Goal: Find contact information: Find contact information

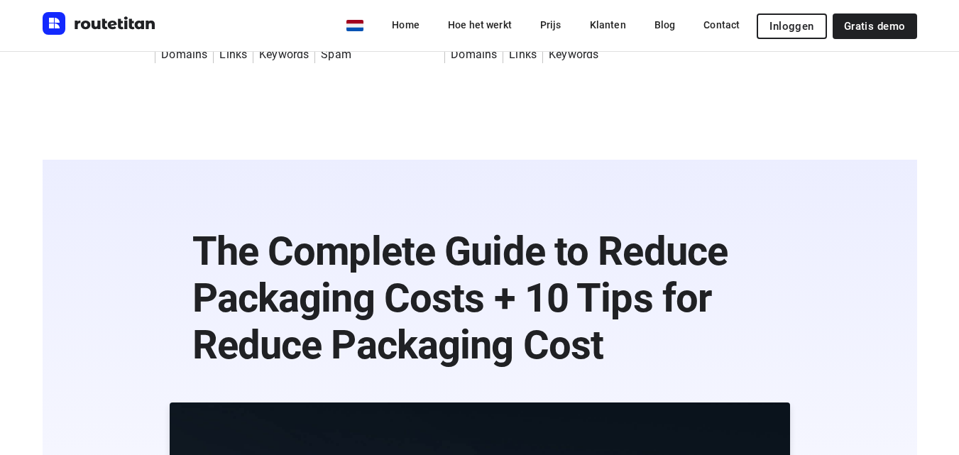
click at [566, 228] on b "The Complete Guide to Reduce Packaging Costs + 10 Tips for Reduce Packaging Cost" at bounding box center [460, 298] width 536 height 141
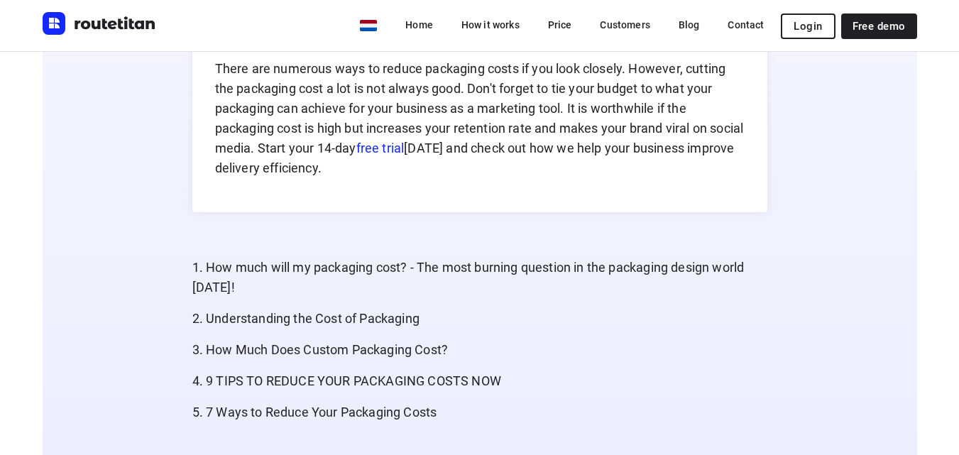
scroll to position [5859, 0]
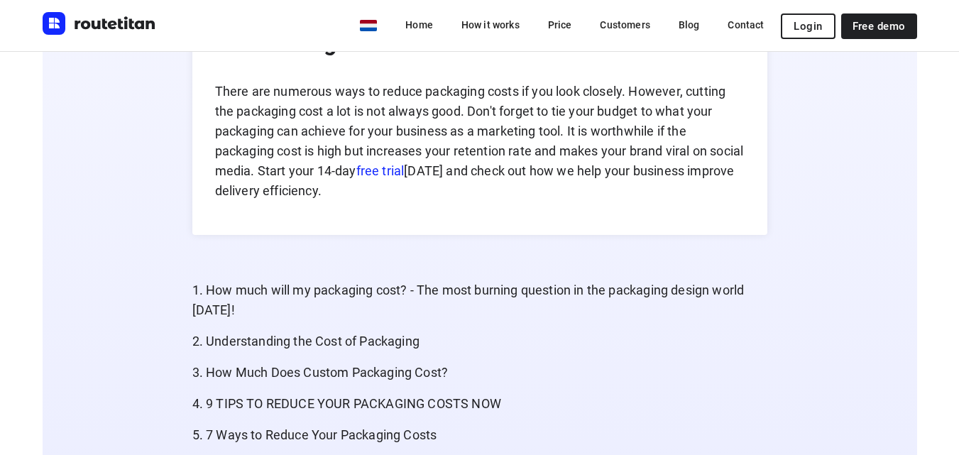
click at [97, 22] on img "Route titan" at bounding box center [100, 23] width 114 height 23
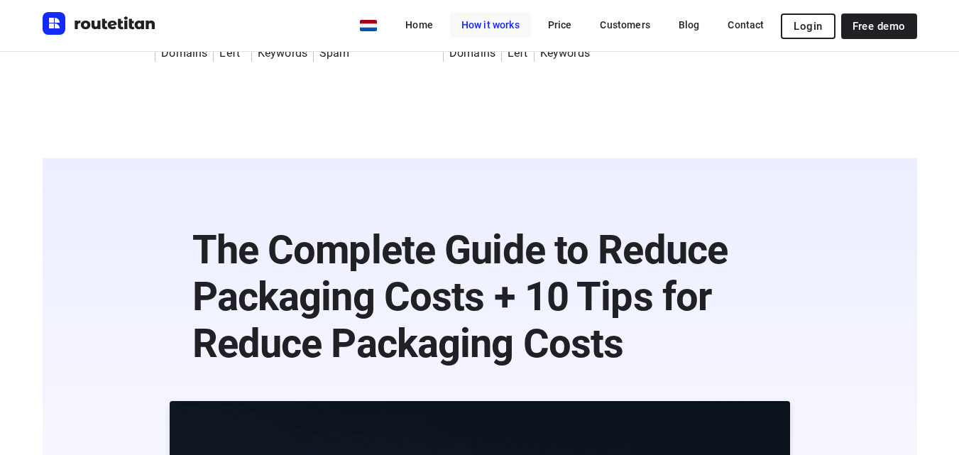
scroll to position [0, 0]
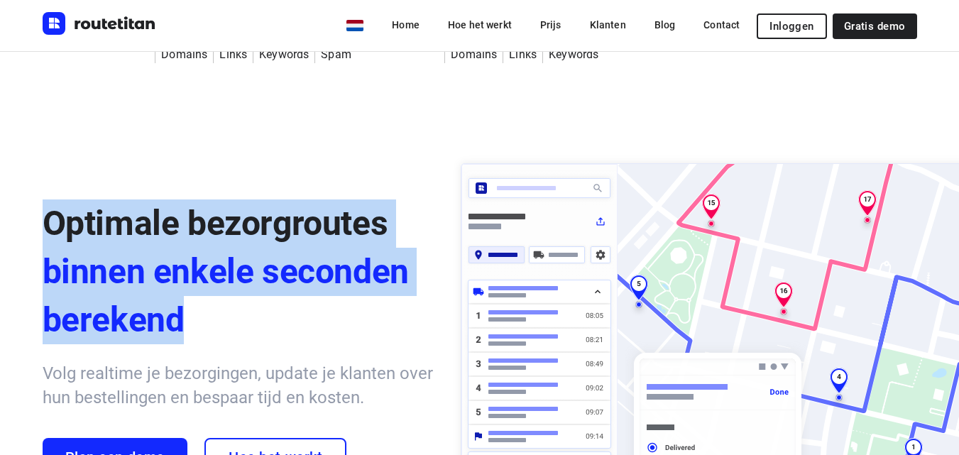
drag, startPoint x: 47, startPoint y: 162, endPoint x: 263, endPoint y: 238, distance: 228.8
click at [263, 238] on div "Optimale bezorgroutes binnen enkele seconden berekend Volg realtime je bezorgin…" at bounding box center [480, 357] width 909 height 315
click at [263, 248] on span "binnen enkele seconden berekend" at bounding box center [238, 296] width 391 height 97
drag, startPoint x: 237, startPoint y: 250, endPoint x: 6, endPoint y: 163, distance: 246.5
click at [6, 163] on div "Optimale bezorgroutes binnen enkele seconden berekend Volg realtime je bezorgin…" at bounding box center [479, 349] width 959 height 471
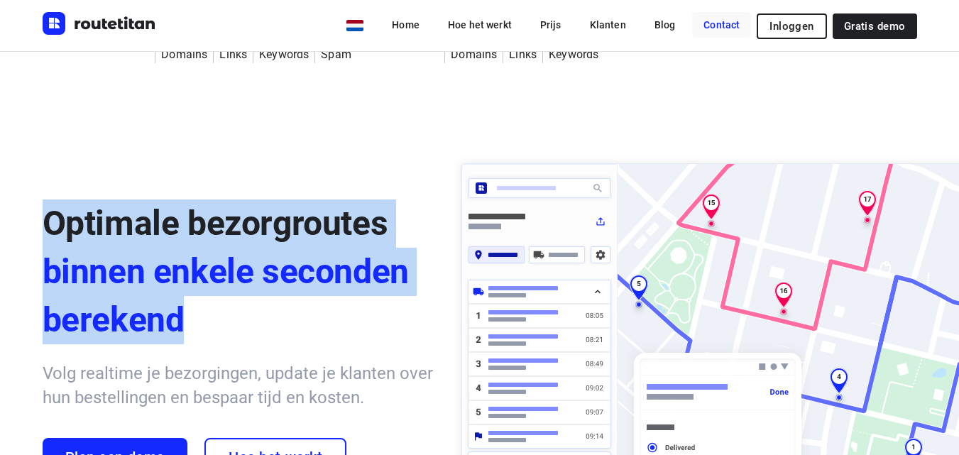
click at [751, 37] on link "Contact" at bounding box center [721, 25] width 59 height 26
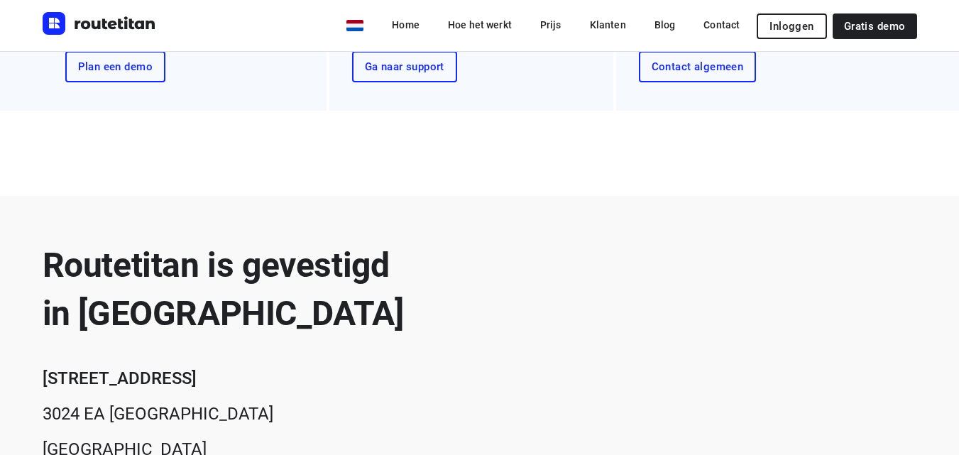
scroll to position [403, 0]
